Goal: Obtain resource: Download file/media

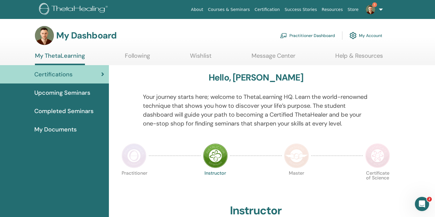
click at [51, 109] on span "Completed Seminars" at bounding box center [63, 111] width 59 height 9
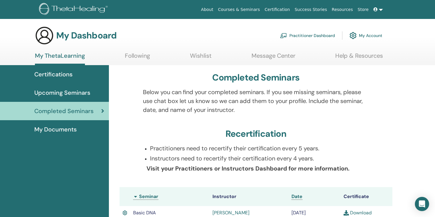
click at [51, 130] on span "My Documents" at bounding box center [55, 129] width 42 height 9
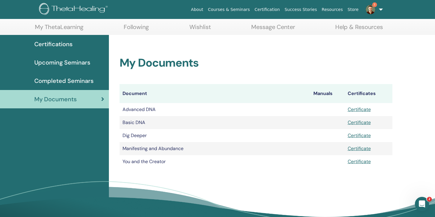
scroll to position [29, 0]
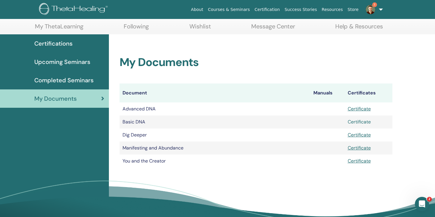
click at [367, 122] on link "Certificate" at bounding box center [359, 122] width 23 height 6
click at [58, 75] on link "Completed Seminars" at bounding box center [54, 80] width 109 height 18
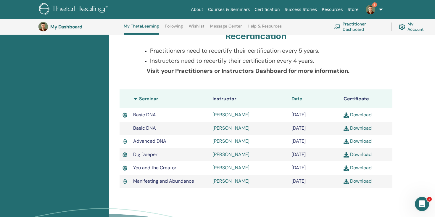
scroll to position [115, 0]
